Goal: Information Seeking & Learning: Learn about a topic

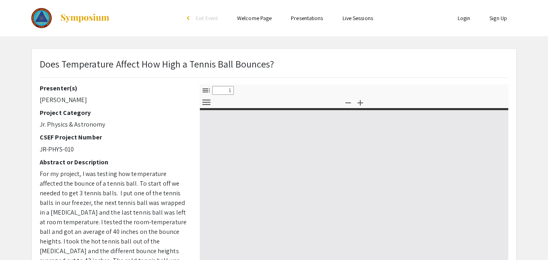
select select "custom"
type input "0"
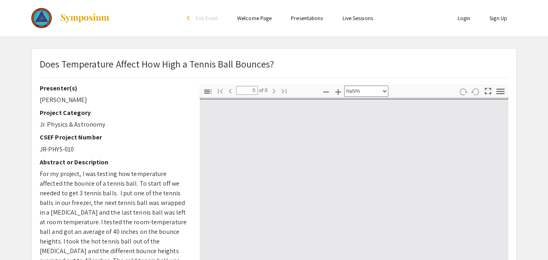
select select "auto"
type input "1"
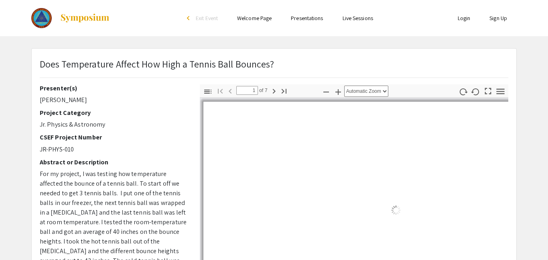
select select "auto"
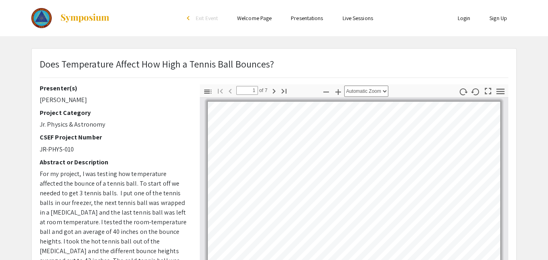
scroll to position [1, 0]
click at [107, 112] on h2 "Project Category" at bounding box center [114, 113] width 148 height 8
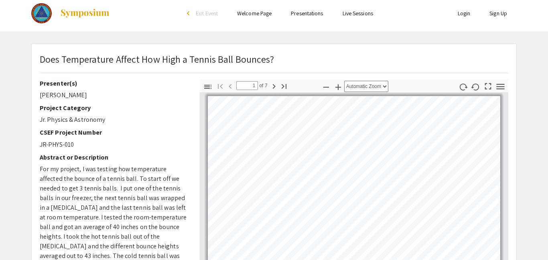
scroll to position [8, 0]
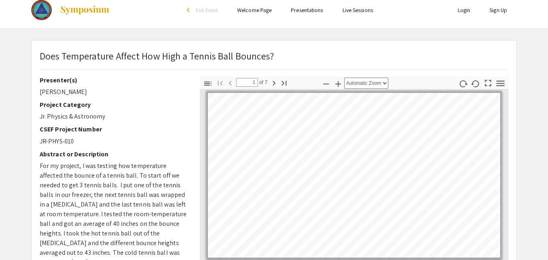
click at [20, 124] on app-presentation "Does Temperature Affect How High a Tennis Ball Bounces? Presenter(s) Lucas Mill…" at bounding box center [274, 243] width 548 height 406
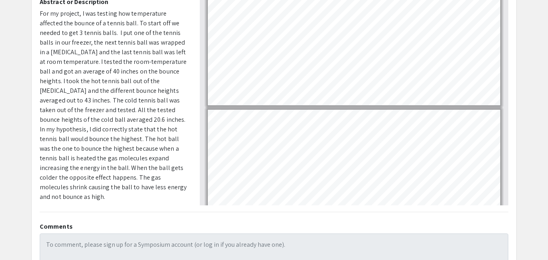
scroll to position [238, 0]
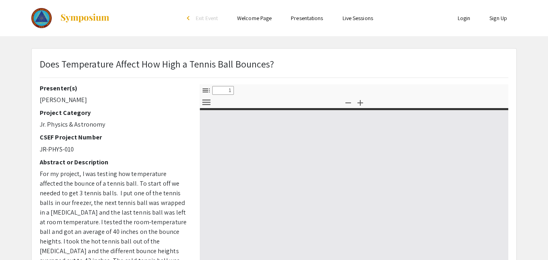
click at [147, 54] on div "Does Temperature Affect How High a Tennis Ball Bounces? Presenter(s) [PERSON_NA…" at bounding box center [274, 251] width 485 height 405
select select "custom"
type input "0"
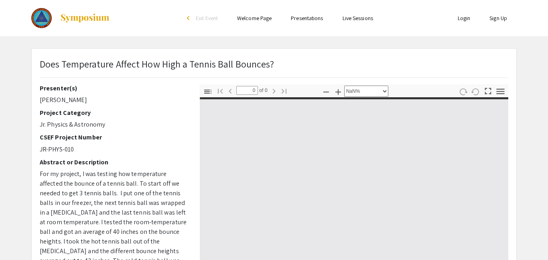
select select "auto"
type input "1"
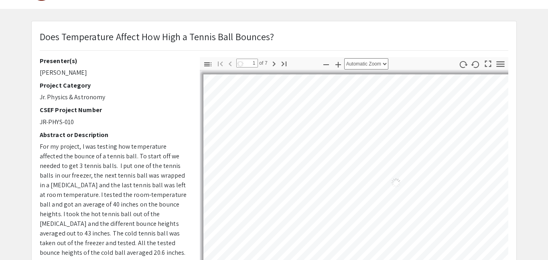
select select "auto"
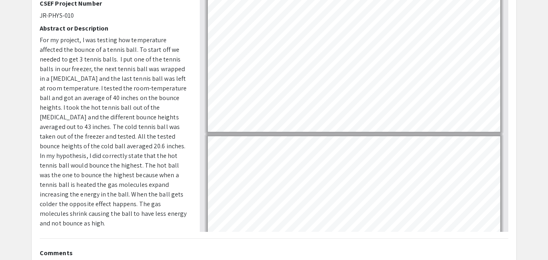
scroll to position [136, 0]
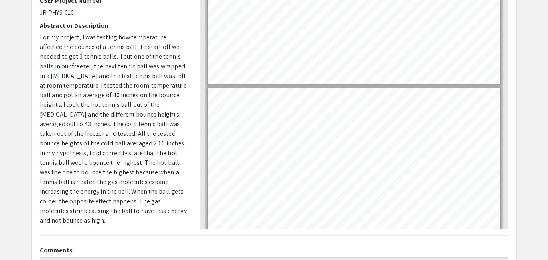
type input "1"
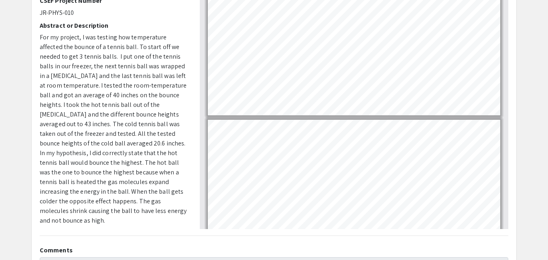
scroll to position [13, 0]
